Goal: Information Seeking & Learning: Learn about a topic

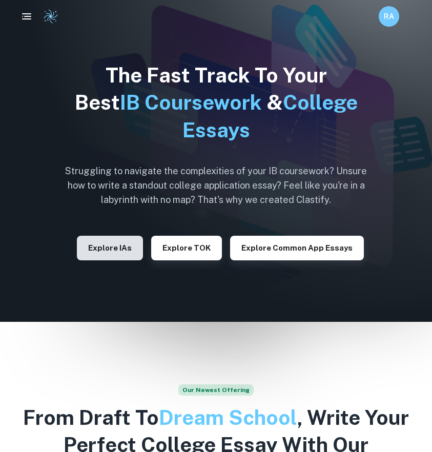
click at [120, 247] on button "Explore IAs" at bounding box center [110, 248] width 66 height 25
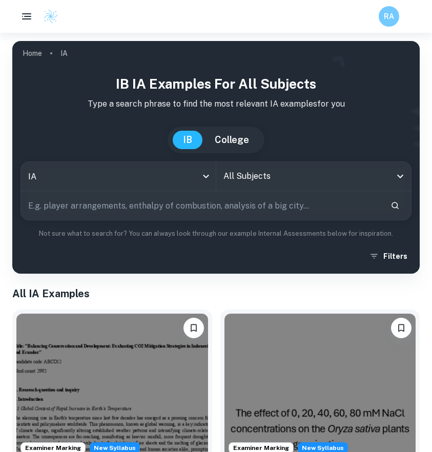
click at [236, 174] on input "All Subjects" at bounding box center [306, 175] width 170 height 19
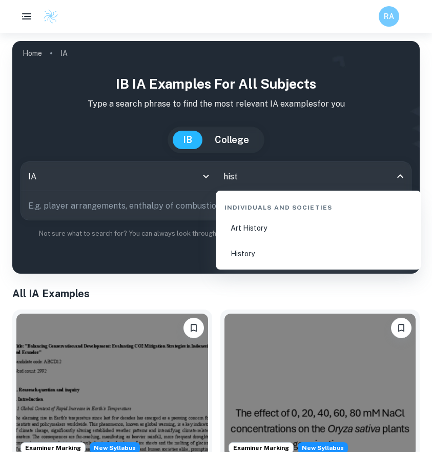
click at [279, 251] on li "History" at bounding box center [318, 254] width 197 height 24
type input "History"
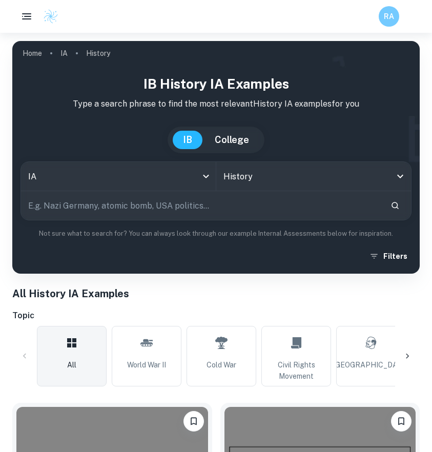
click at [88, 207] on input "text" at bounding box center [201, 205] width 361 height 29
type input "American Civil War"
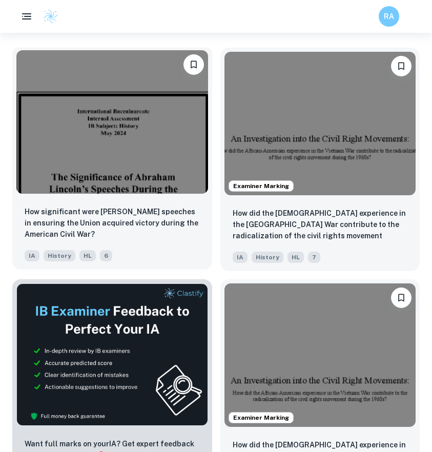
scroll to position [336, 0]
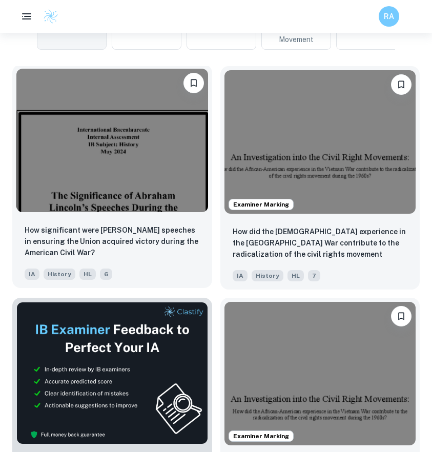
click at [119, 180] on img at bounding box center [111, 140] width 191 height 143
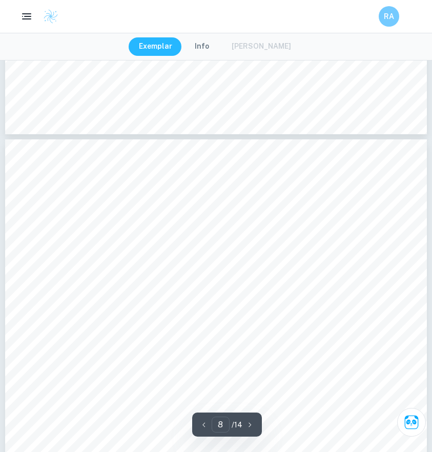
scroll to position [4270, 0]
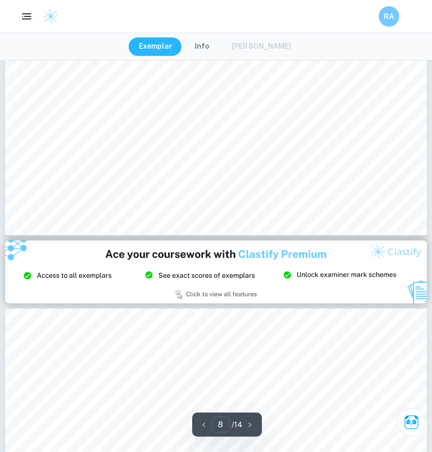
type input "9"
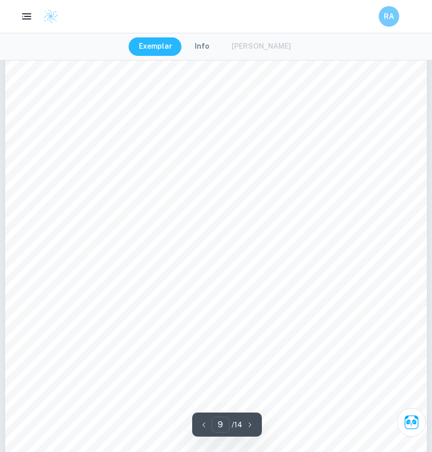
scroll to position [5156, 0]
